Goal: Transaction & Acquisition: Book appointment/travel/reservation

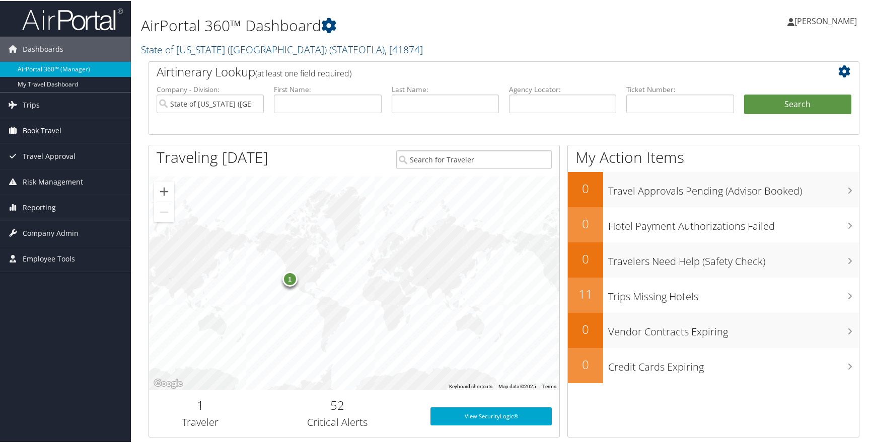
click at [34, 127] on span "Book Travel" at bounding box center [42, 129] width 39 height 25
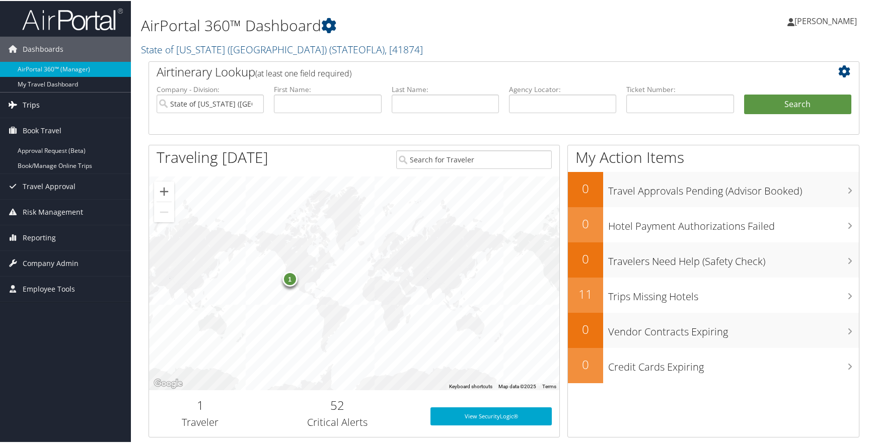
click at [31, 100] on span "Trips" at bounding box center [31, 104] width 17 height 25
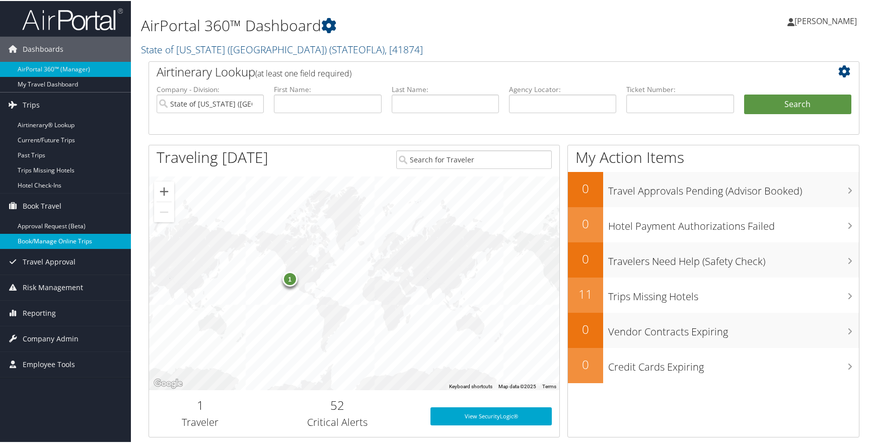
click at [42, 241] on link "Book/Manage Online Trips" at bounding box center [65, 240] width 131 height 15
